Goal: Task Accomplishment & Management: Use online tool/utility

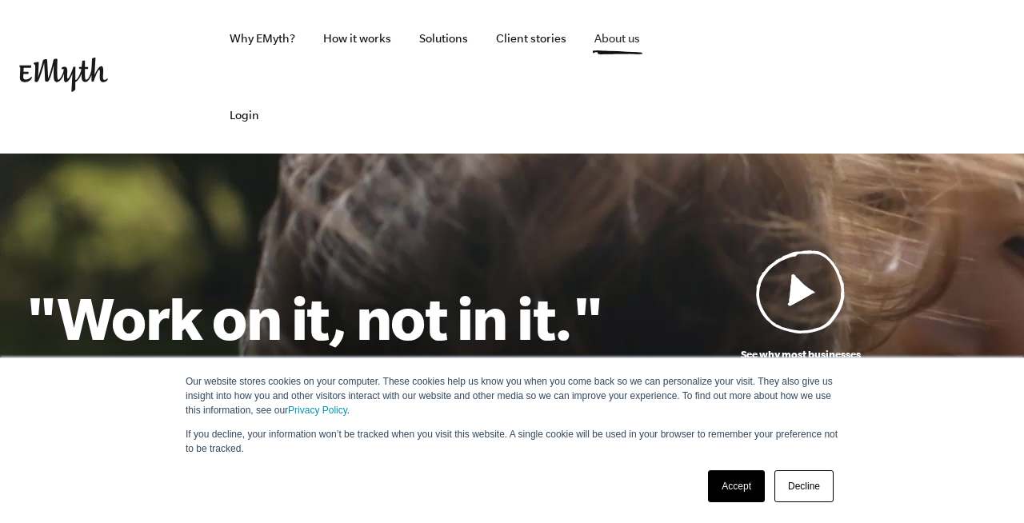
click at [602, 35] on link "About us" at bounding box center [617, 38] width 71 height 77
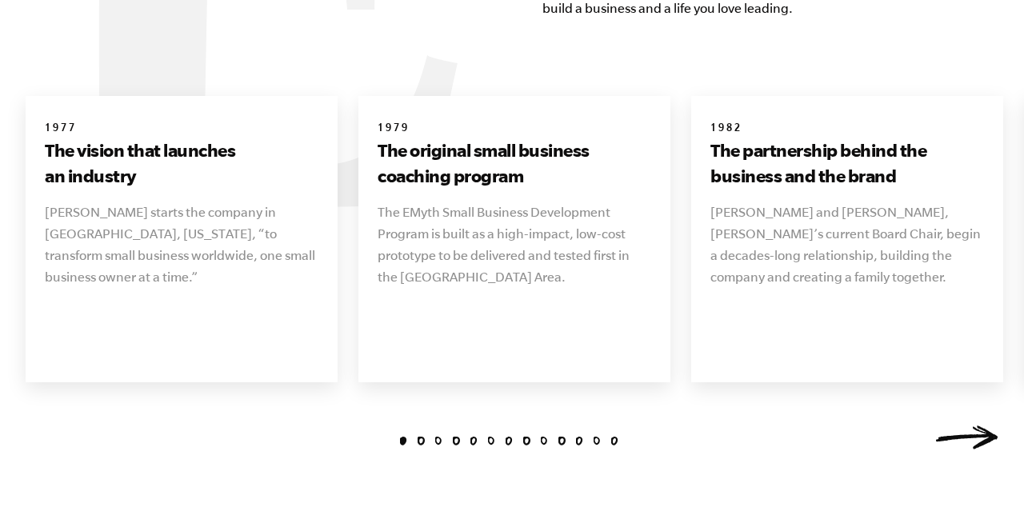
scroll to position [1885, 0]
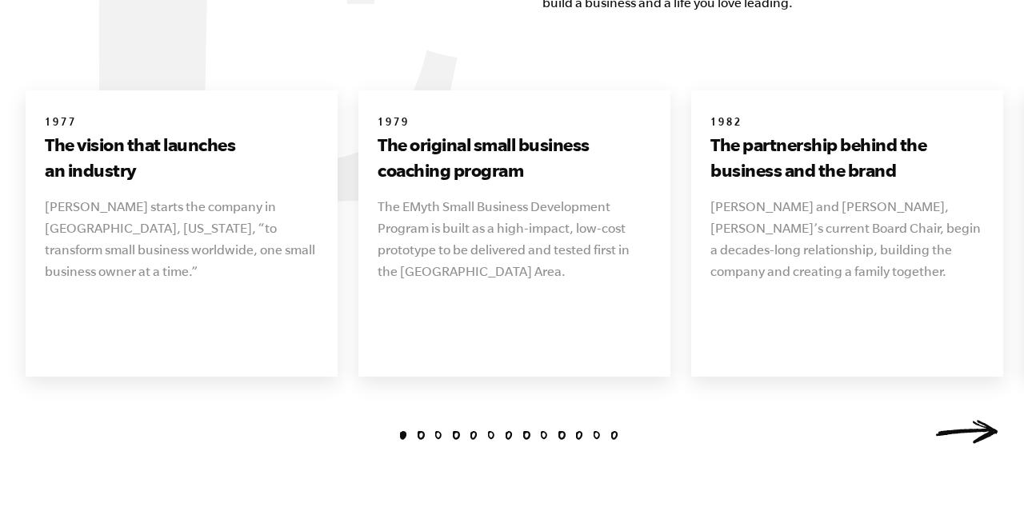
click at [964, 420] on link "Next" at bounding box center [966, 432] width 64 height 24
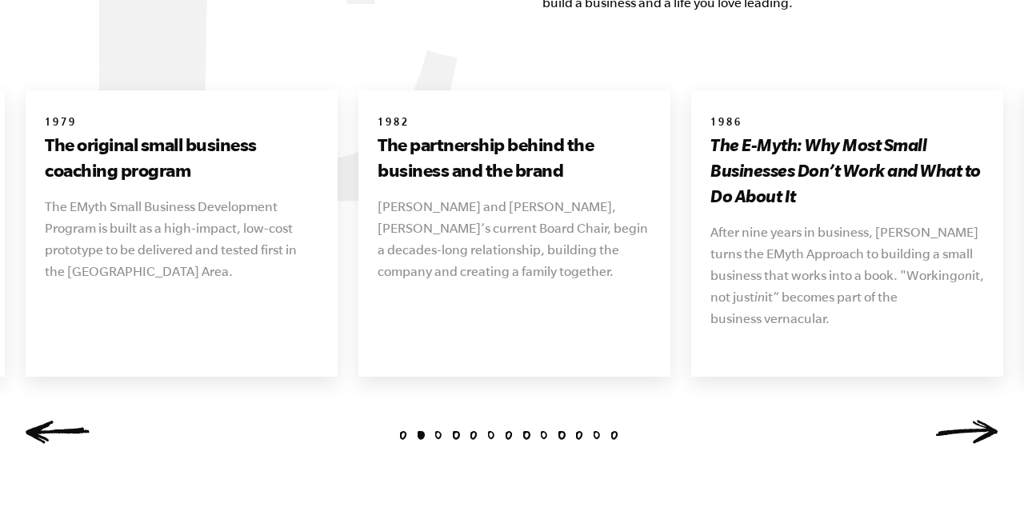
click at [964, 420] on link "Next" at bounding box center [966, 432] width 64 height 24
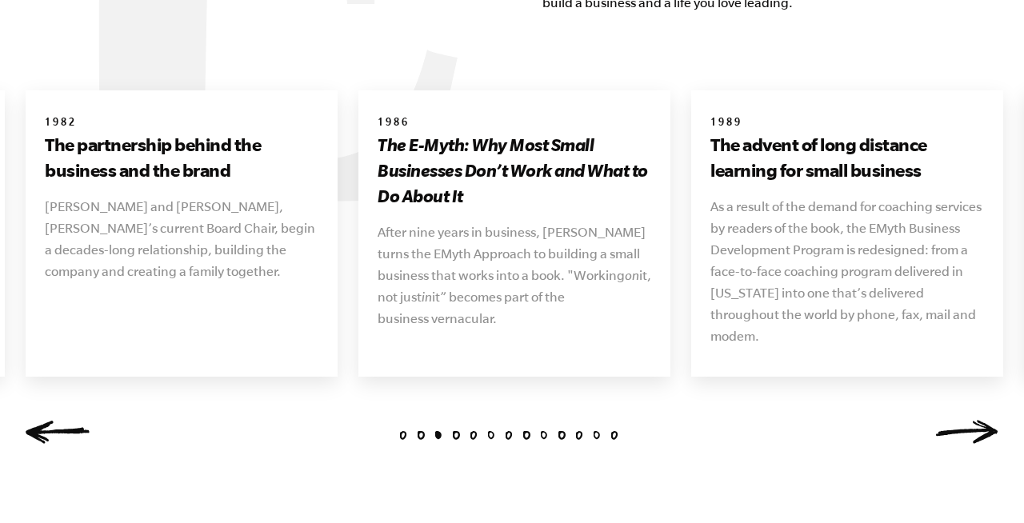
click at [964, 420] on link "Next" at bounding box center [966, 432] width 64 height 24
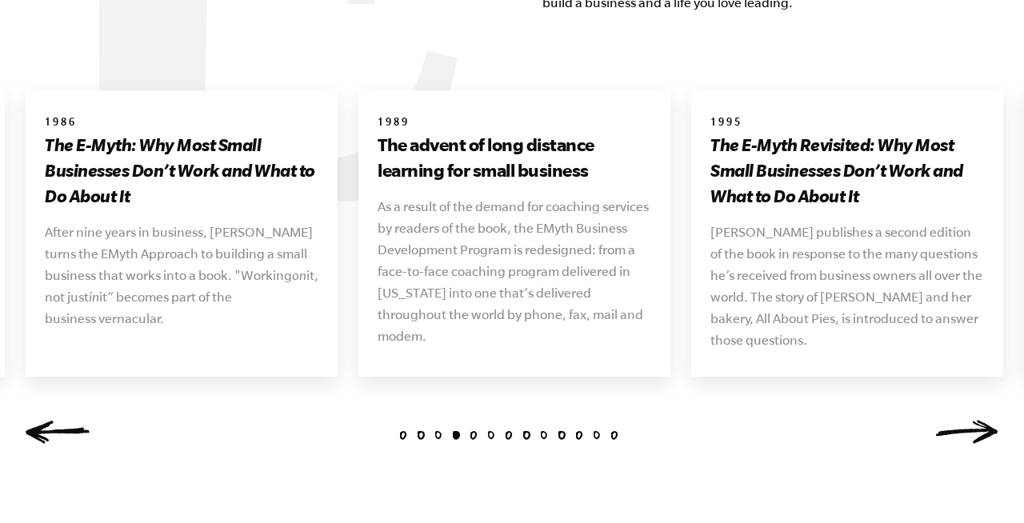
click at [964, 420] on link "Next" at bounding box center [966, 432] width 64 height 24
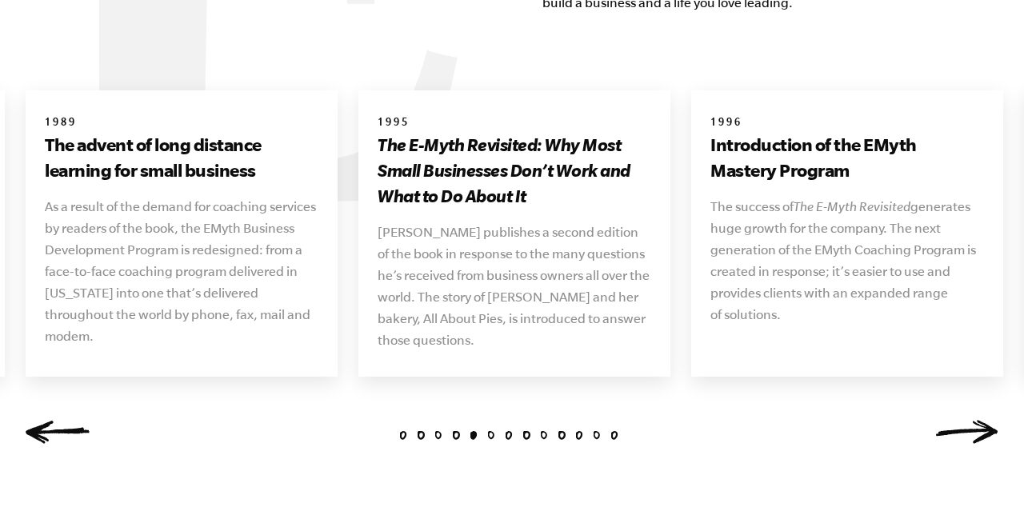
click at [964, 420] on link "Next" at bounding box center [966, 432] width 64 height 24
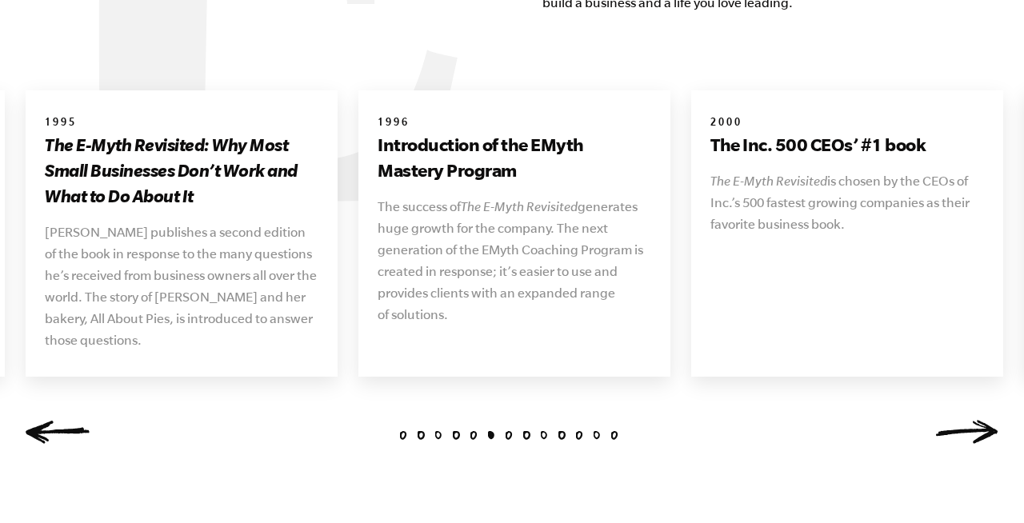
click at [964, 420] on link "Next" at bounding box center [966, 432] width 64 height 24
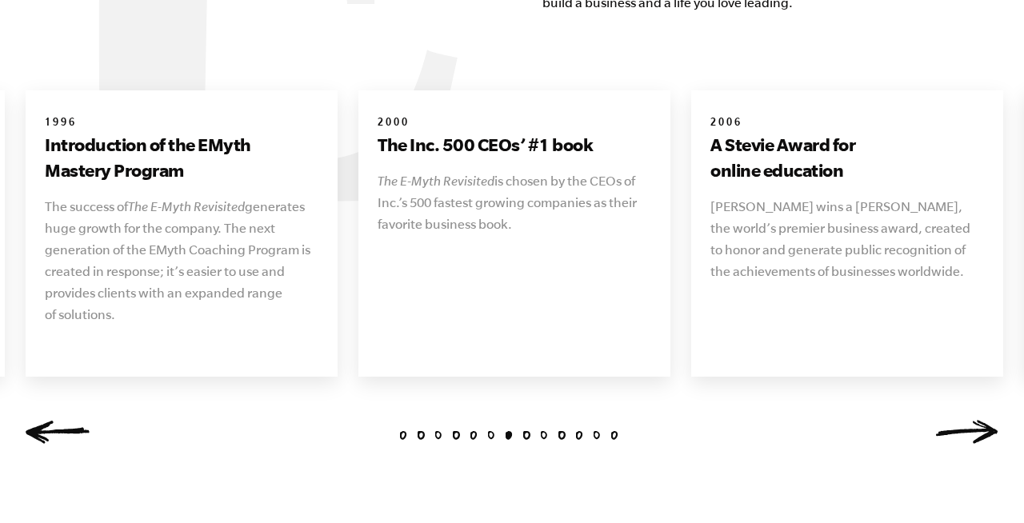
click at [964, 420] on link "Next" at bounding box center [966, 432] width 64 height 24
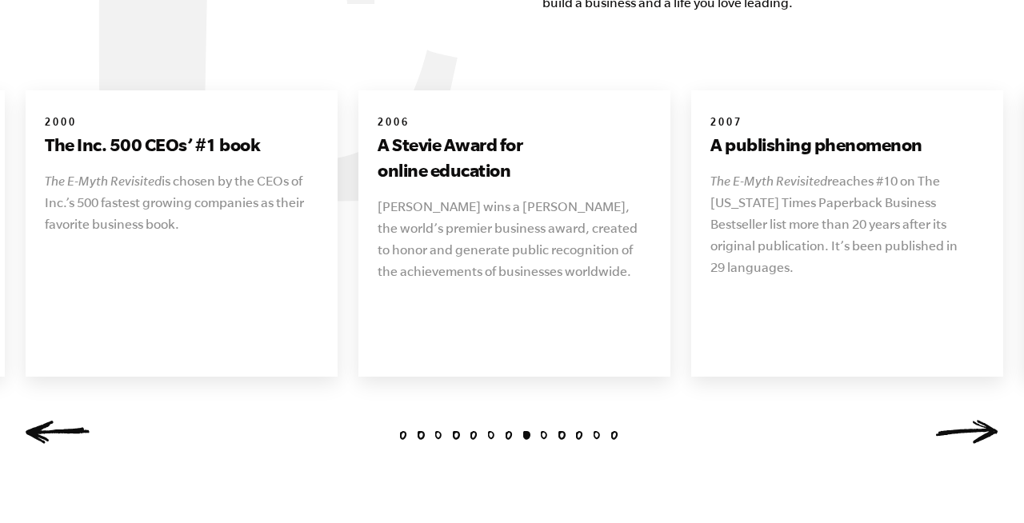
click at [964, 420] on link "Next" at bounding box center [966, 432] width 64 height 24
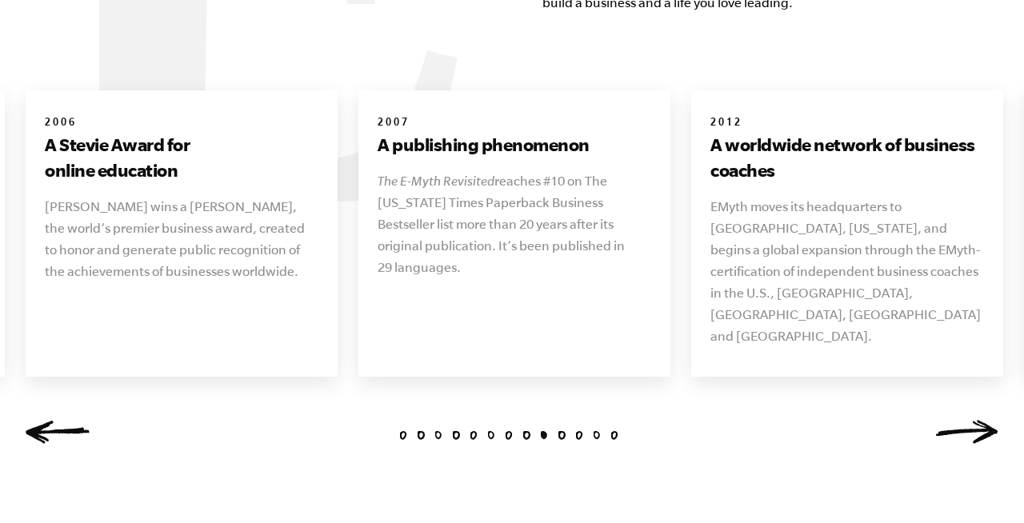
click at [964, 420] on link "Next" at bounding box center [966, 432] width 64 height 24
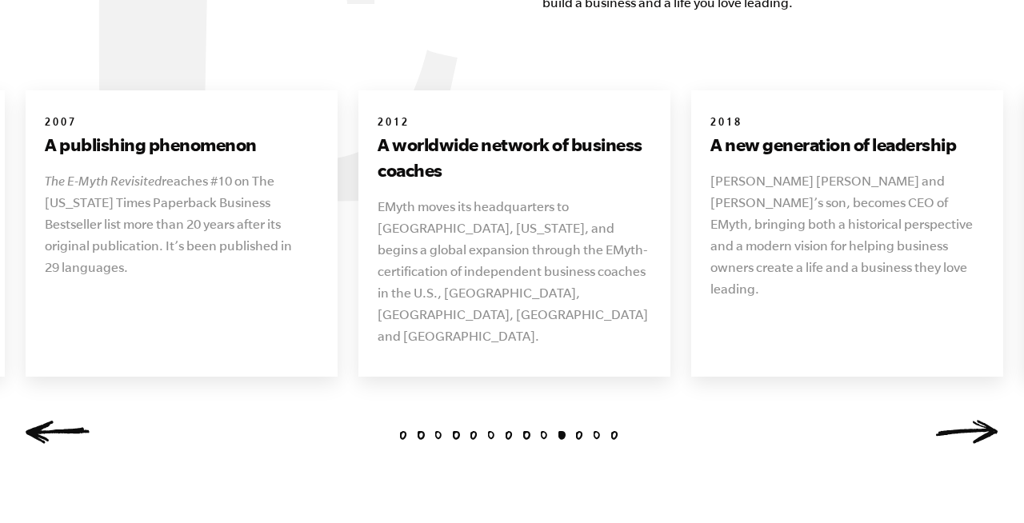
click at [964, 420] on link "Next" at bounding box center [966, 432] width 64 height 24
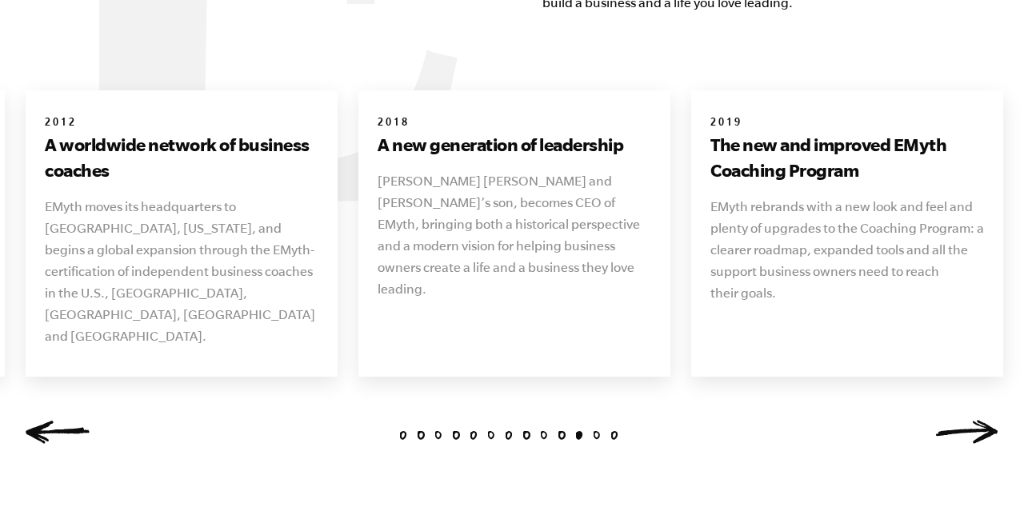
click at [964, 420] on link "Next" at bounding box center [966, 432] width 64 height 24
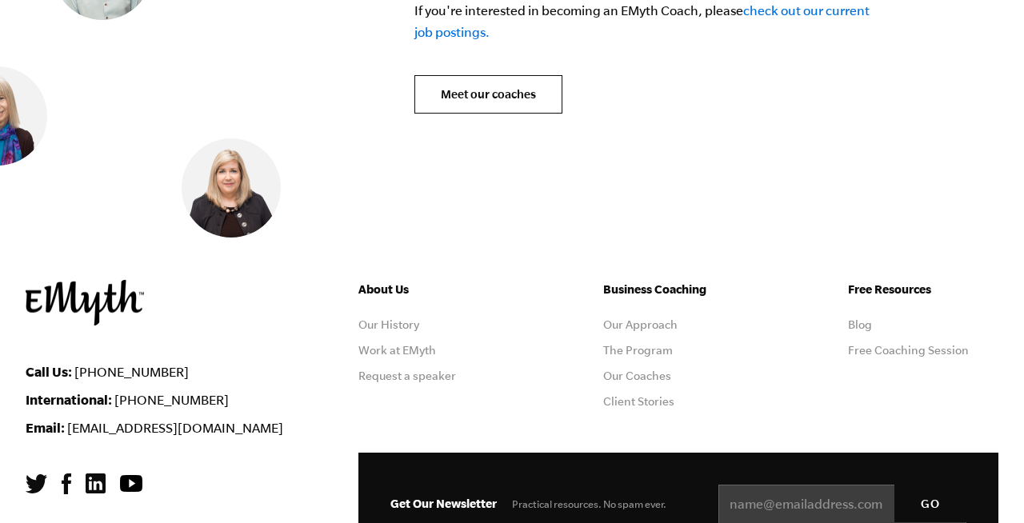
scroll to position [6552, 0]
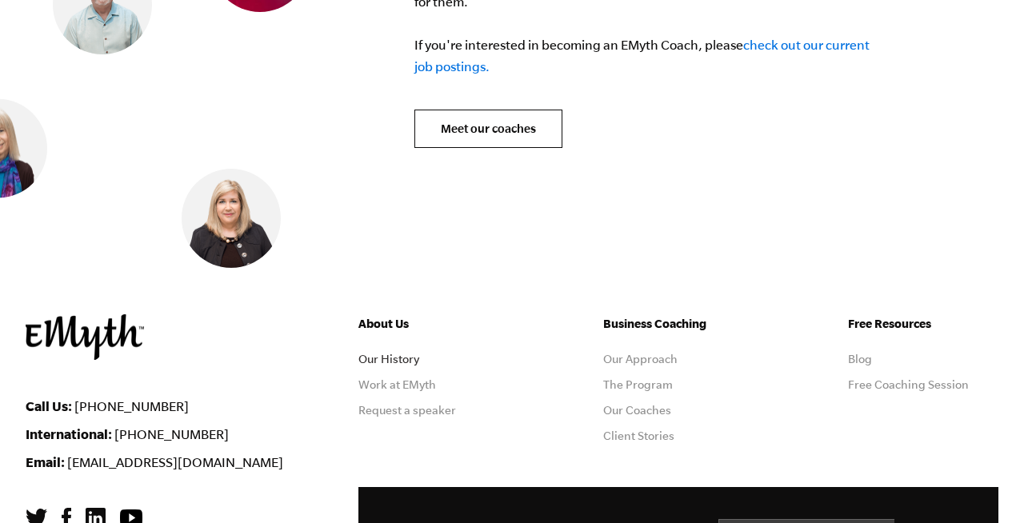
click at [381, 353] on link "Our History" at bounding box center [388, 359] width 61 height 13
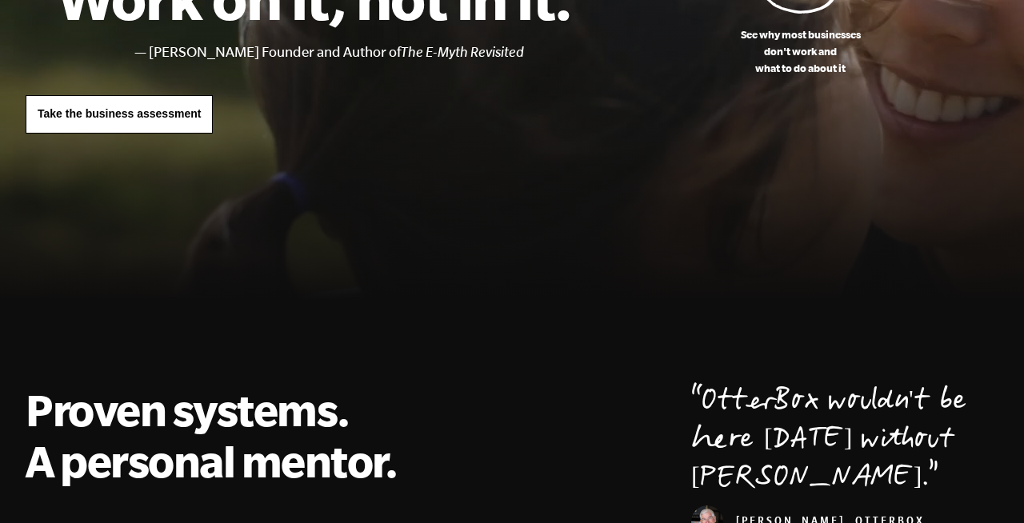
click at [123, 108] on span "Take the business assessment" at bounding box center [119, 113] width 163 height 13
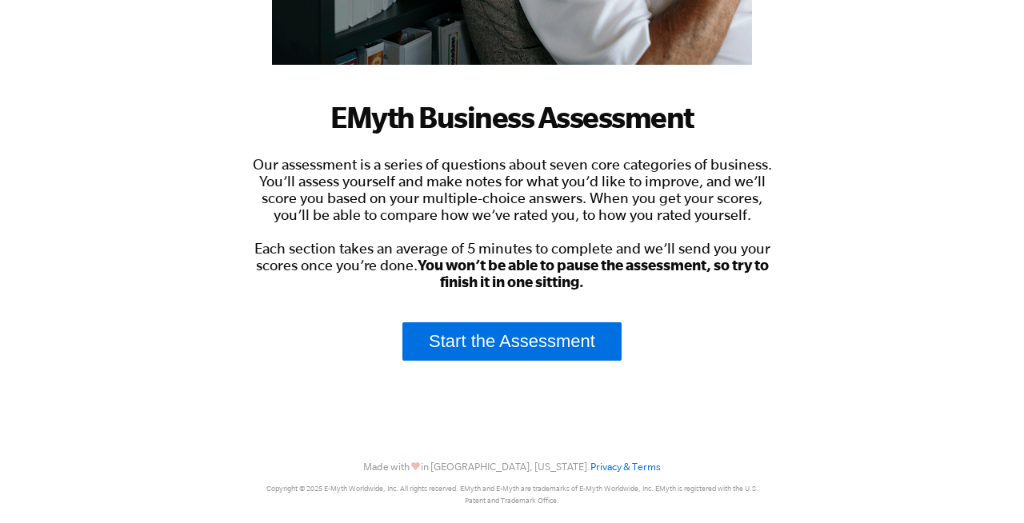
scroll to position [426, 0]
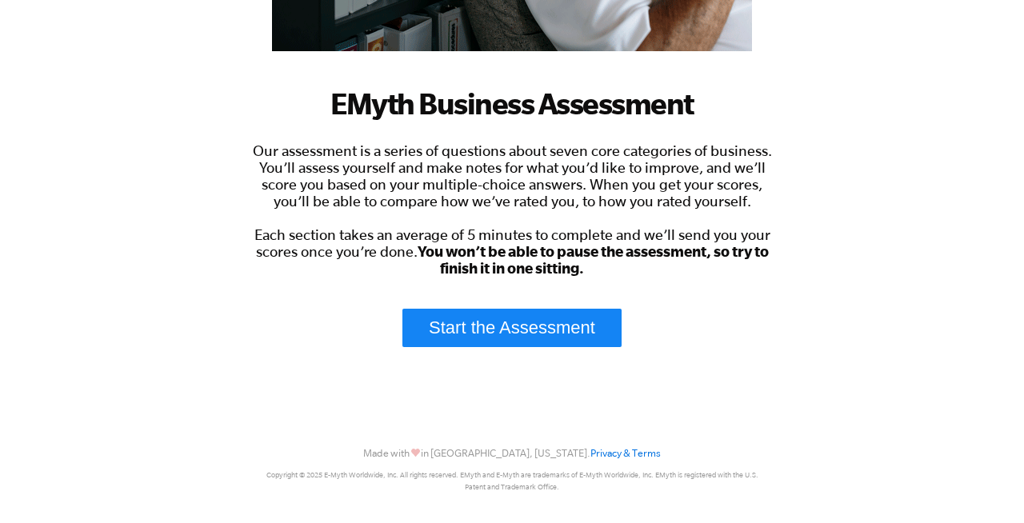
click at [519, 330] on link "Start the Assessment" at bounding box center [511, 328] width 219 height 38
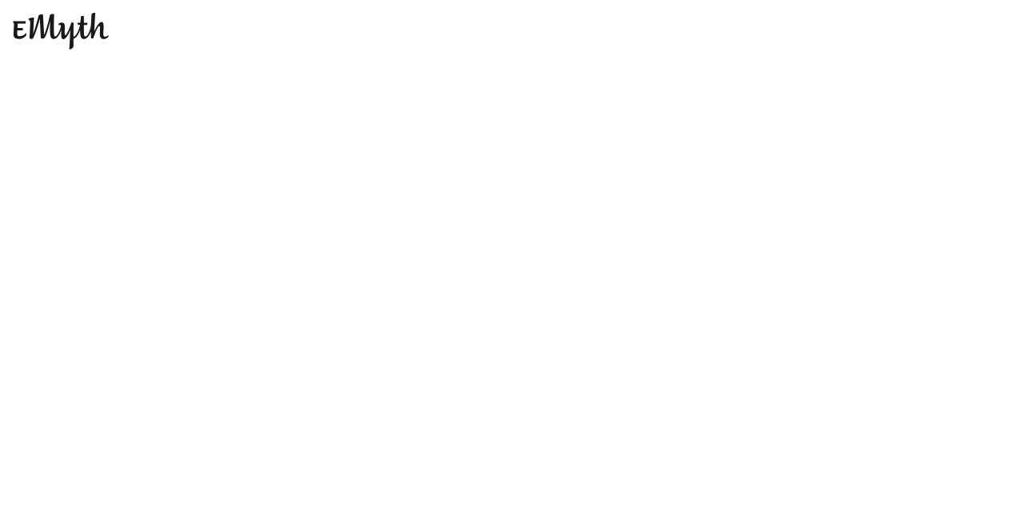
scroll to position [0, 0]
